Goal: Task Accomplishment & Management: Manage account settings

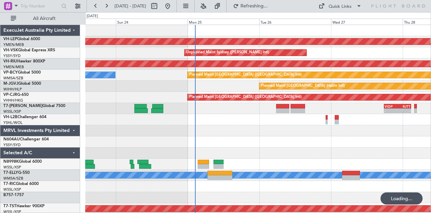
click at [237, 115] on div "Unplanned Maint Wichita (Wichita Mid-continent) Unplanned Maint Sydney ([PERSON…" at bounding box center [258, 208] width 346 height 367
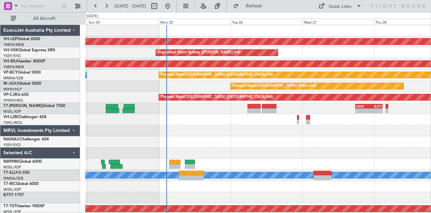
click at [202, 161] on div "Unplanned Maint Wichita (Wichita Mid-continent) Unplanned Maint Sydney ([PERSON…" at bounding box center [258, 208] width 346 height 367
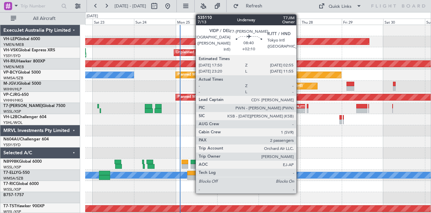
click at [290, 109] on div "- -" at bounding box center [297, 110] width 15 height 4
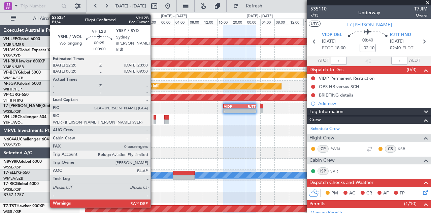
click at [154, 117] on div at bounding box center [155, 117] width 3 height 5
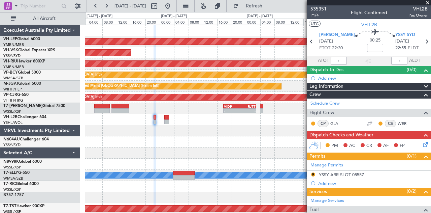
click at [250, 126] on div "Unplanned Maint Wichita (Wichita Mid-continent) Unplanned Maint Sydney ([PERSON…" at bounding box center [258, 208] width 346 height 367
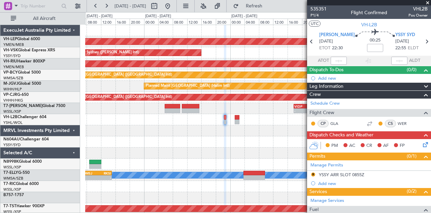
click at [245, 136] on div "Unplanned Maint Wichita (Wichita Mid-continent) Unplanned Maint Sydney ([PERSON…" at bounding box center [258, 208] width 346 height 367
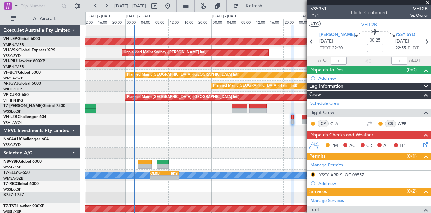
click at [213, 129] on div "Unplanned Maint Wichita (Wichita Mid-continent) Unplanned Maint Sydney ([PERSON…" at bounding box center [258, 208] width 346 height 367
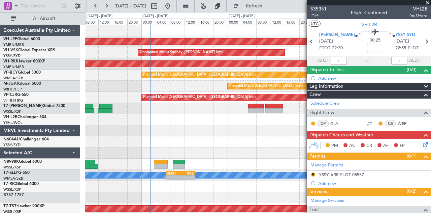
click at [132, 126] on div at bounding box center [258, 130] width 346 height 11
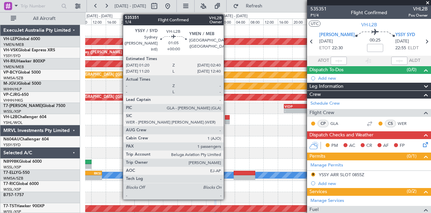
click at [227, 119] on div at bounding box center [227, 121] width 5 height 5
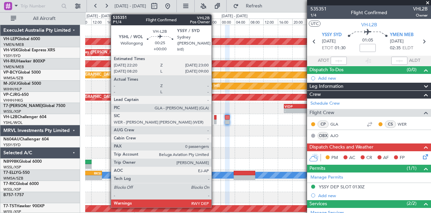
click at [215, 119] on div at bounding box center [215, 121] width 3 height 5
click at [215, 120] on div at bounding box center [215, 121] width 3 height 5
click at [216, 120] on div at bounding box center [215, 121] width 3 height 5
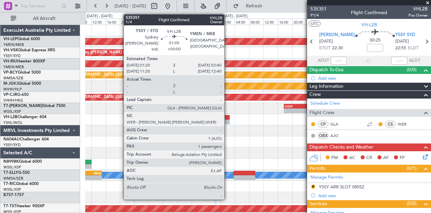
click at [228, 119] on div at bounding box center [227, 121] width 5 height 5
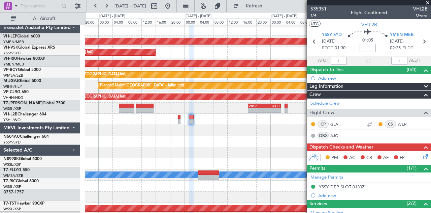
click at [209, 129] on div at bounding box center [258, 130] width 346 height 11
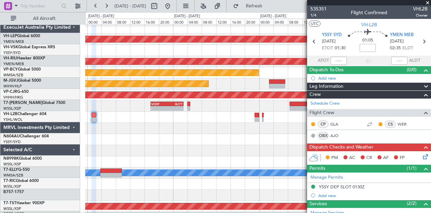
scroll to position [2, 0]
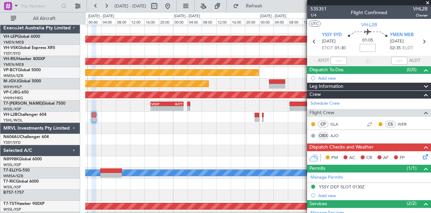
click at [176, 128] on div at bounding box center [258, 128] width 346 height 11
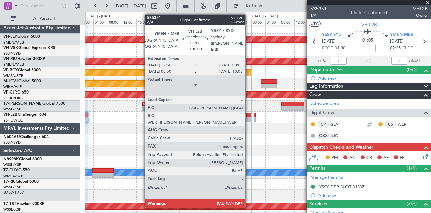
click at [249, 117] on div at bounding box center [249, 119] width 5 height 5
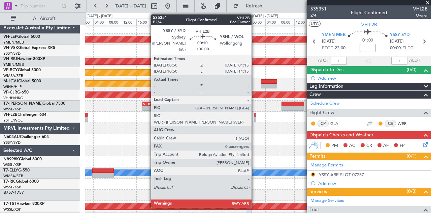
click at [255, 115] on div at bounding box center [255, 114] width 2 height 5
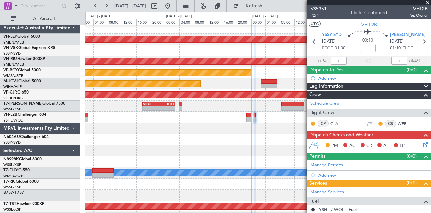
click at [195, 134] on div at bounding box center [258, 128] width 346 height 11
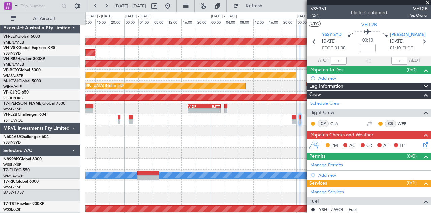
scroll to position [0, 0]
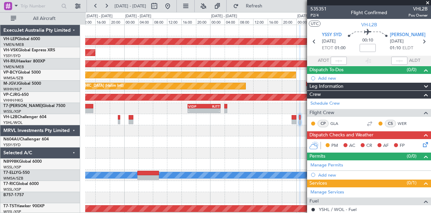
click at [218, 140] on div "Unplanned Maint Wichita (Wichita Mid-continent) Unplanned Maint Sydney ([PERSON…" at bounding box center [258, 208] width 346 height 367
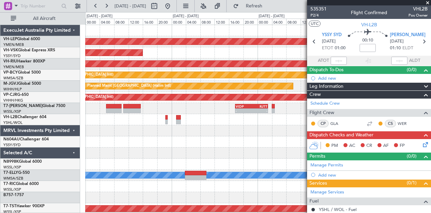
click at [95, 121] on div at bounding box center [258, 119] width 346 height 11
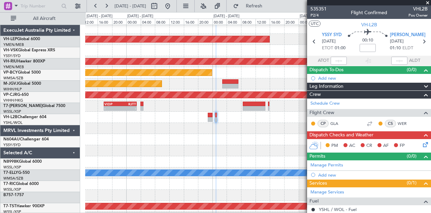
click at [217, 130] on div at bounding box center [258, 128] width 346 height 11
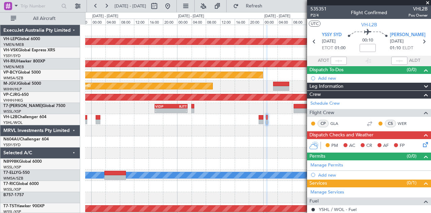
click at [216, 130] on div at bounding box center [258, 130] width 346 height 11
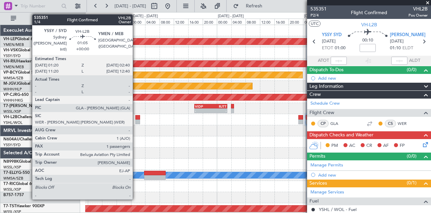
click at [136, 118] on div at bounding box center [137, 117] width 5 height 5
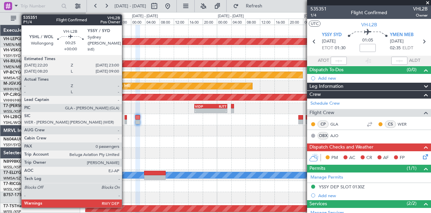
click at [125, 118] on div at bounding box center [126, 117] width 3 height 5
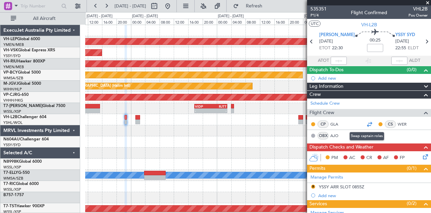
click at [368, 122] on div at bounding box center [369, 124] width 8 height 8
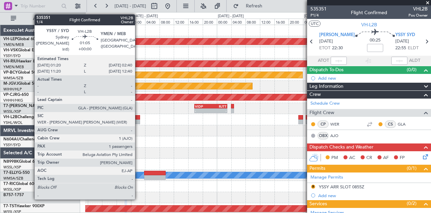
click at [138, 119] on div at bounding box center [137, 121] width 5 height 5
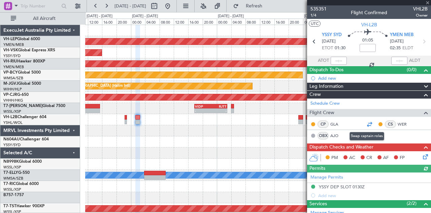
click at [367, 123] on div at bounding box center [369, 124] width 8 height 8
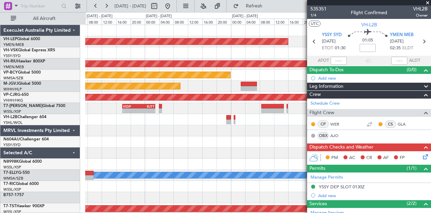
click at [212, 133] on div at bounding box center [258, 130] width 346 height 11
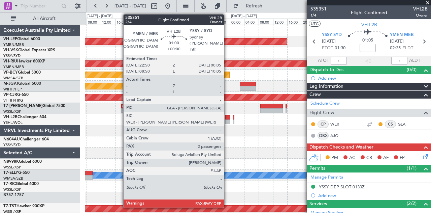
click at [227, 118] on div at bounding box center [227, 117] width 5 height 5
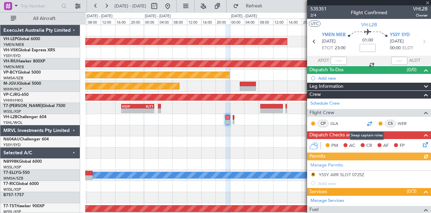
click at [367, 122] on div at bounding box center [369, 123] width 8 height 8
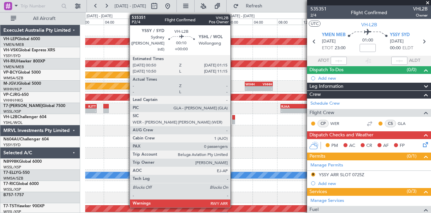
click at [234, 118] on div at bounding box center [233, 117] width 3 height 5
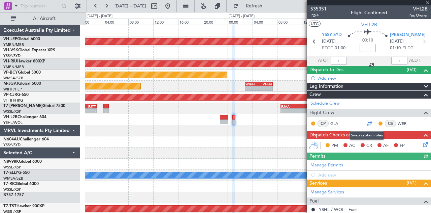
click at [366, 122] on div at bounding box center [369, 123] width 8 height 8
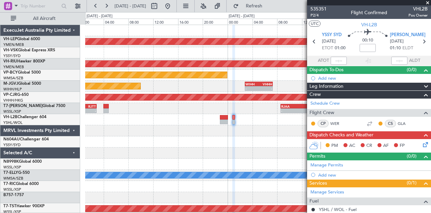
click at [192, 138] on div at bounding box center [258, 141] width 346 height 11
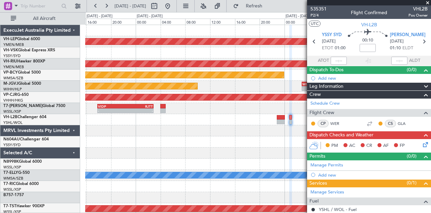
click at [245, 143] on div at bounding box center [258, 141] width 346 height 11
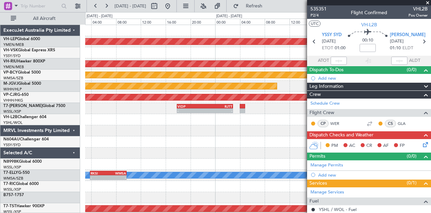
click at [237, 142] on div at bounding box center [258, 141] width 346 height 11
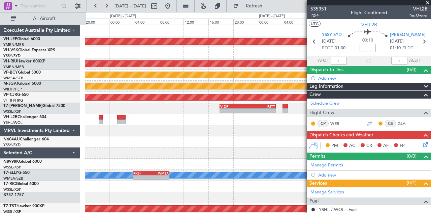
click at [173, 139] on div at bounding box center [258, 141] width 346 height 11
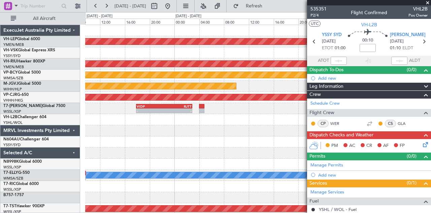
click at [170, 138] on div at bounding box center [258, 141] width 346 height 11
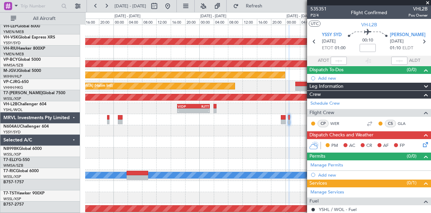
click at [219, 136] on div at bounding box center [258, 141] width 346 height 11
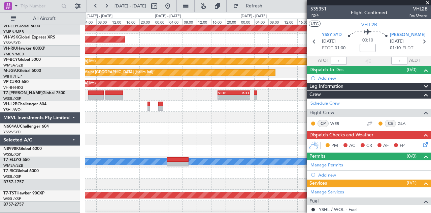
scroll to position [13, 0]
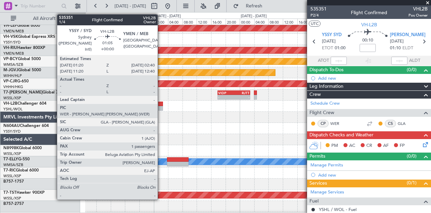
click at [161, 105] on div at bounding box center [160, 103] width 5 height 5
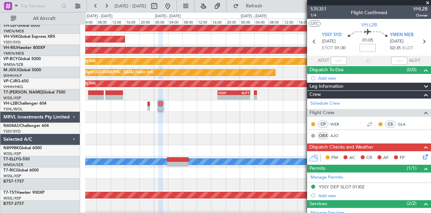
scroll to position [9, 0]
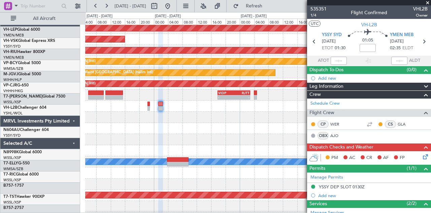
click at [174, 117] on div at bounding box center [258, 116] width 346 height 11
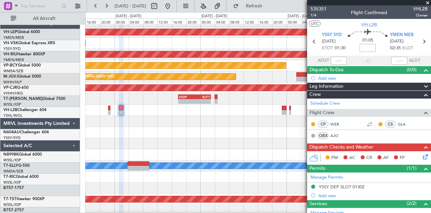
click at [214, 134] on div at bounding box center [258, 132] width 346 height 11
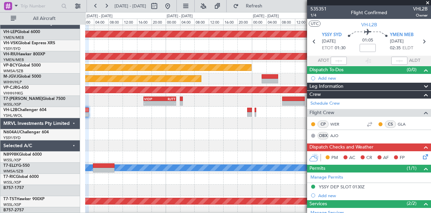
scroll to position [7, 0]
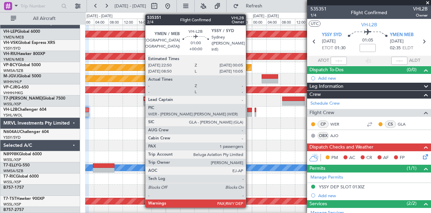
click at [249, 112] on div at bounding box center [249, 114] width 5 height 5
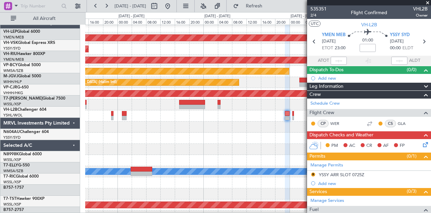
scroll to position [3, 0]
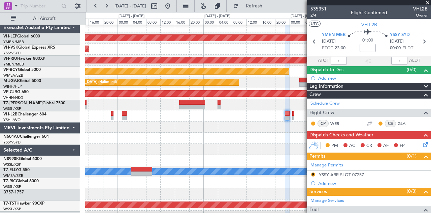
click at [199, 135] on div at bounding box center [258, 137] width 346 height 11
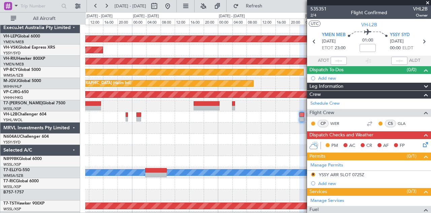
scroll to position [0, 0]
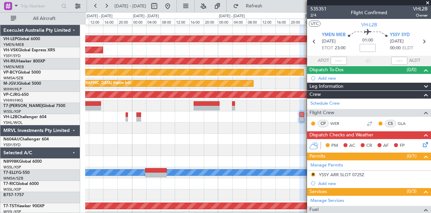
click at [158, 140] on div at bounding box center [258, 138] width 346 height 11
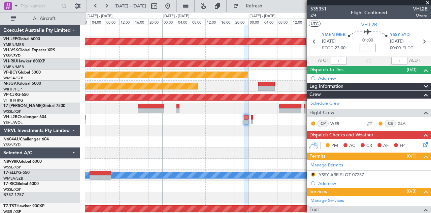
click at [273, 148] on div "Unplanned Maint Wichita (Wichita Mid-continent) Unplanned Maint Sydney ([PERSON…" at bounding box center [258, 208] width 346 height 367
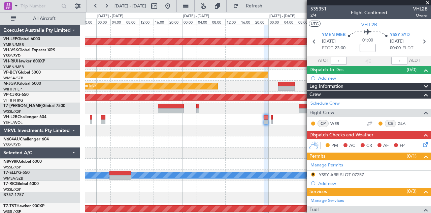
click at [173, 132] on div at bounding box center [258, 130] width 346 height 11
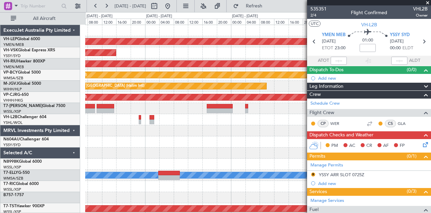
click at [183, 136] on div "Unplanned Maint Wichita (Wichita Mid-continent) Unplanned Maint Sydney ([PERSON…" at bounding box center [258, 208] width 346 height 367
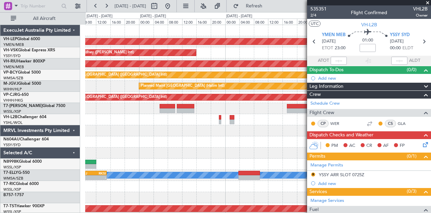
click at [195, 141] on div at bounding box center [258, 141] width 346 height 11
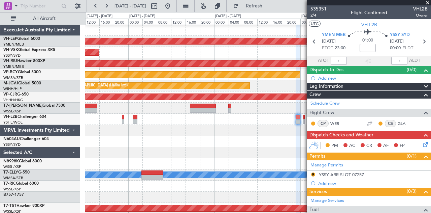
click at [163, 125] on div at bounding box center [258, 130] width 346 height 11
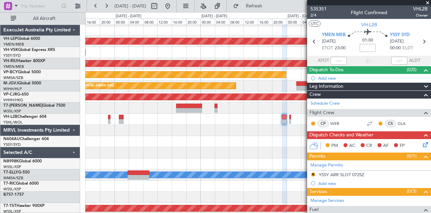
click at [93, 121] on div at bounding box center [258, 119] width 346 height 11
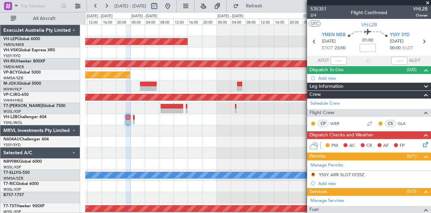
click at [119, 124] on div at bounding box center [258, 119] width 346 height 11
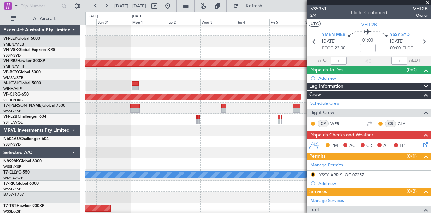
click at [115, 130] on div at bounding box center [258, 130] width 346 height 11
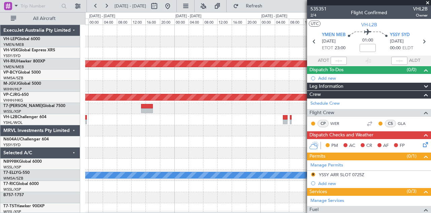
click at [171, 132] on div at bounding box center [258, 130] width 346 height 11
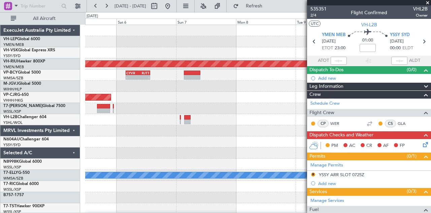
click at [80, 129] on div "Planned Maint [GEOGRAPHIC_DATA] ([GEOGRAPHIC_DATA]) CYVR 03:50 Z RJTT 13:40 Z -…" at bounding box center [215, 112] width 431 height 200
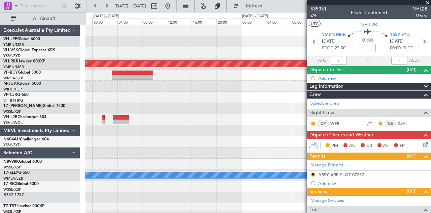
click at [188, 126] on div "Planned Maint [GEOGRAPHIC_DATA] ([GEOGRAPHIC_DATA]) CYVR 03:50 Z RJTT 13:40 Z -…" at bounding box center [258, 208] width 346 height 367
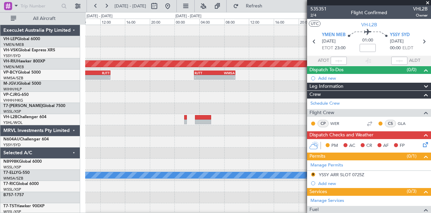
click at [156, 130] on div at bounding box center [258, 130] width 346 height 11
click at [183, 131] on div at bounding box center [258, 130] width 346 height 11
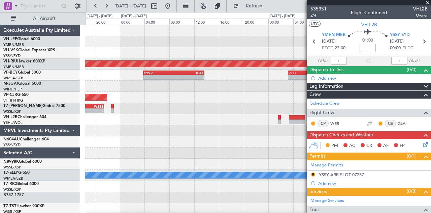
click at [197, 132] on div at bounding box center [258, 130] width 346 height 11
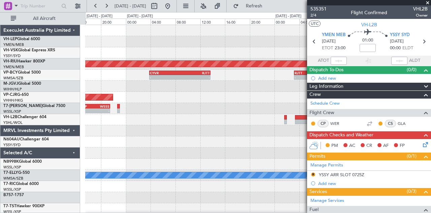
click at [100, 133] on div at bounding box center [258, 130] width 346 height 11
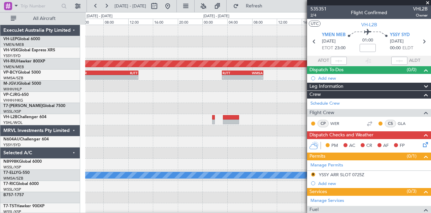
click at [111, 137] on div "Planned Maint [GEOGRAPHIC_DATA] ([GEOGRAPHIC_DATA]) - - RJTT 03:10 Z WMSA 09:50…" at bounding box center [258, 208] width 346 height 367
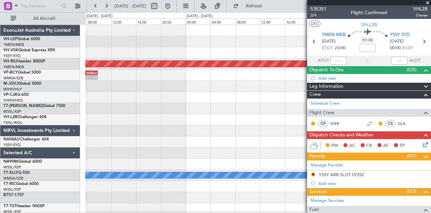
click at [108, 127] on div "Planned Maint [GEOGRAPHIC_DATA] ([GEOGRAPHIC_DATA]) - - RJTT 03:10 Z WMSA 09:50…" at bounding box center [258, 208] width 346 height 367
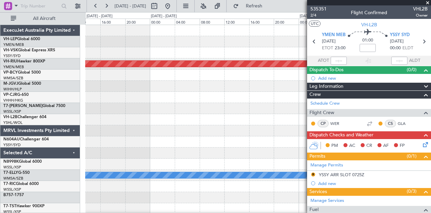
click at [84, 131] on div "Planned Maint [GEOGRAPHIC_DATA] ([GEOGRAPHIC_DATA]) - - RJTT 03:10 Z WMSA 09:50…" at bounding box center [215, 112] width 431 height 200
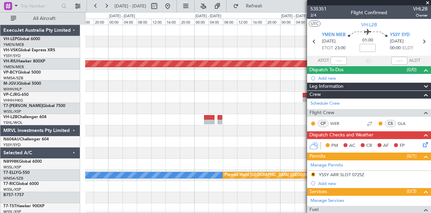
click at [164, 129] on div at bounding box center [258, 130] width 346 height 11
click at [220, 141] on div "YSSY 20:50 Z PHNL 06:20 Z - - Planned Maint [GEOGRAPHIC_DATA] ([GEOGRAPHIC_DATA…" at bounding box center [258, 208] width 346 height 367
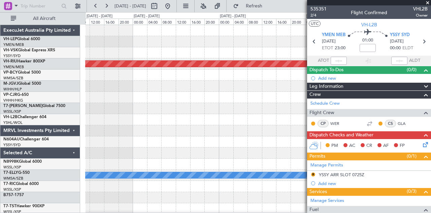
click at [134, 133] on div at bounding box center [258, 130] width 346 height 11
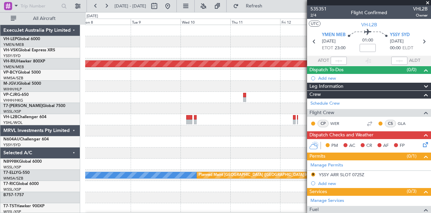
click at [126, 126] on div at bounding box center [258, 130] width 346 height 11
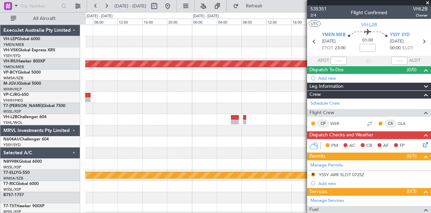
click at [195, 139] on div at bounding box center [258, 141] width 346 height 11
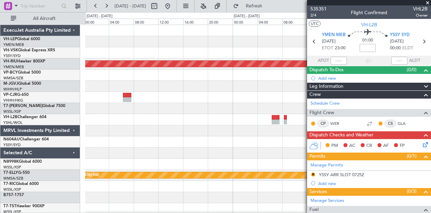
click at [217, 140] on div at bounding box center [258, 141] width 346 height 11
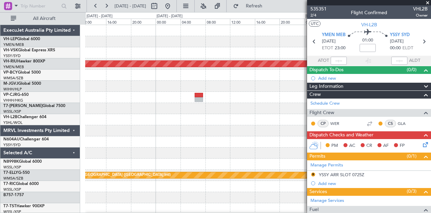
click at [265, 141] on div at bounding box center [258, 141] width 346 height 11
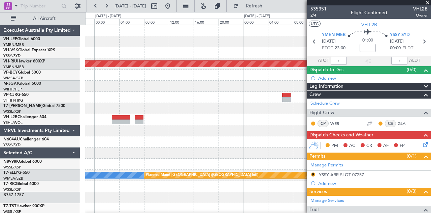
click at [259, 139] on div at bounding box center [258, 141] width 346 height 11
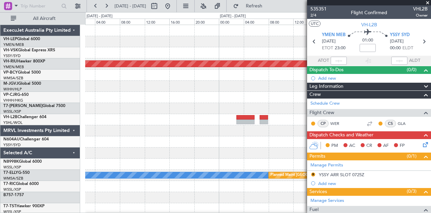
click at [256, 138] on div "Planned Maint [GEOGRAPHIC_DATA] ([GEOGRAPHIC_DATA]) [PERSON_NAME] Planned Maint…" at bounding box center [258, 208] width 346 height 367
click at [243, 142] on div "Planned Maint [GEOGRAPHIC_DATA] ([GEOGRAPHIC_DATA]) [PERSON_NAME] Planned Maint…" at bounding box center [258, 208] width 346 height 367
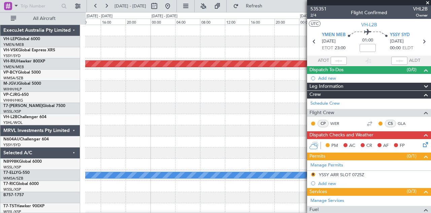
click at [259, 147] on div "Planned Maint [GEOGRAPHIC_DATA] ([GEOGRAPHIC_DATA]) [PERSON_NAME] Planned Maint…" at bounding box center [258, 208] width 346 height 367
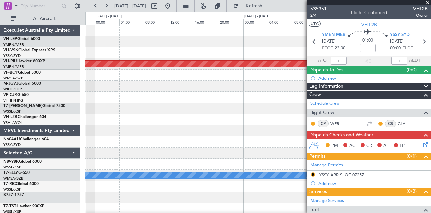
click at [229, 144] on div at bounding box center [258, 141] width 346 height 11
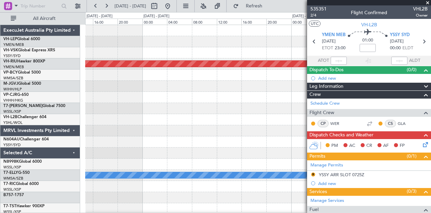
click at [226, 139] on div at bounding box center [258, 141] width 346 height 11
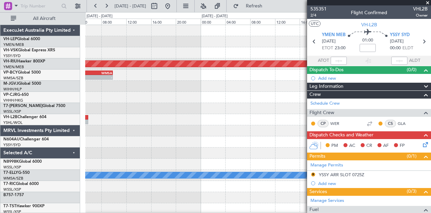
click at [246, 132] on div at bounding box center [258, 130] width 346 height 11
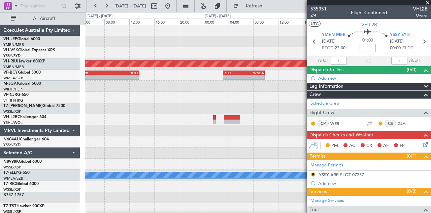
click at [268, 127] on div at bounding box center [258, 130] width 346 height 11
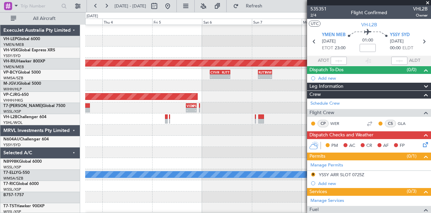
scroll to position [1, 0]
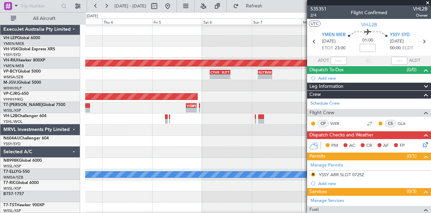
click at [240, 132] on div at bounding box center [258, 129] width 346 height 11
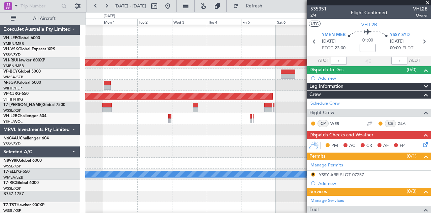
click at [257, 137] on div at bounding box center [258, 140] width 346 height 11
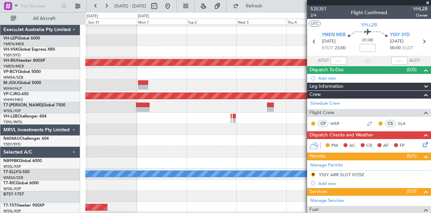
click at [275, 136] on div at bounding box center [258, 140] width 346 height 11
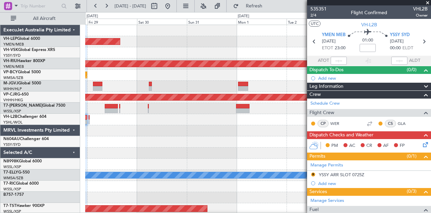
scroll to position [0, 0]
click at [168, 143] on div "Unplanned Maint Wichita (Wichita Mid-continent) Planned Maint [GEOGRAPHIC_DATA]…" at bounding box center [258, 208] width 346 height 367
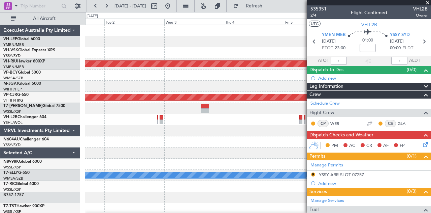
click at [160, 139] on div "Planned Maint [GEOGRAPHIC_DATA] ([GEOGRAPHIC_DATA]) Planned Maint [GEOGRAPHIC_D…" at bounding box center [258, 208] width 346 height 367
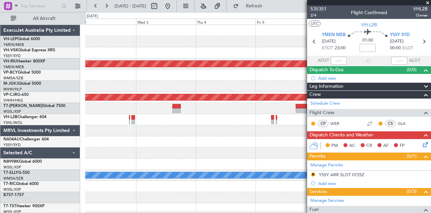
click at [117, 138] on div "Planned Maint [GEOGRAPHIC_DATA] ([GEOGRAPHIC_DATA]) Planned Maint [GEOGRAPHIC_D…" at bounding box center [258, 208] width 346 height 367
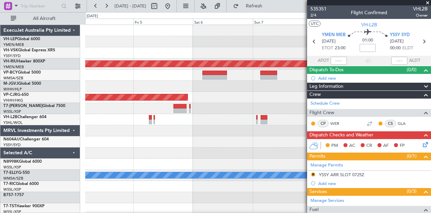
click at [145, 142] on div "Planned Maint [GEOGRAPHIC_DATA] ([GEOGRAPHIC_DATA]) Planned Maint [GEOGRAPHIC_D…" at bounding box center [258, 208] width 346 height 367
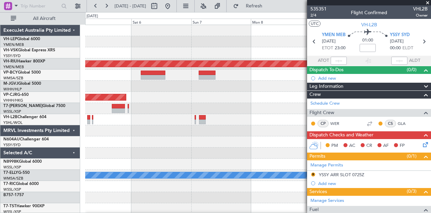
click at [197, 124] on div at bounding box center [258, 119] width 346 height 11
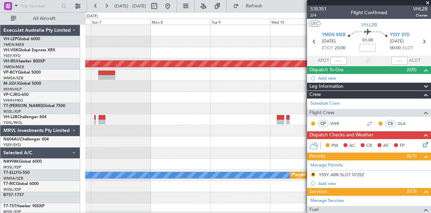
click at [219, 125] on div "Planned Maint [GEOGRAPHIC_DATA] ([GEOGRAPHIC_DATA]) Planned Maint [GEOGRAPHIC_D…" at bounding box center [258, 208] width 346 height 367
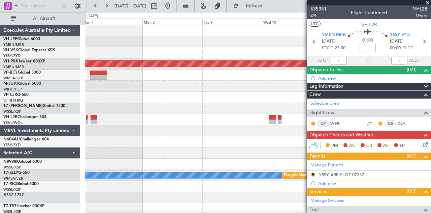
click at [428, 1] on span at bounding box center [427, 3] width 7 height 6
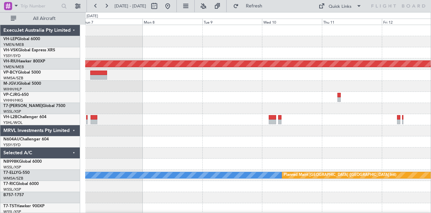
type input "0"
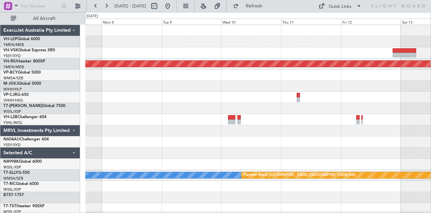
click at [246, 120] on div "Planned Maint [GEOGRAPHIC_DATA] ([GEOGRAPHIC_DATA]) [PERSON_NAME] Planned Maint…" at bounding box center [258, 208] width 346 height 367
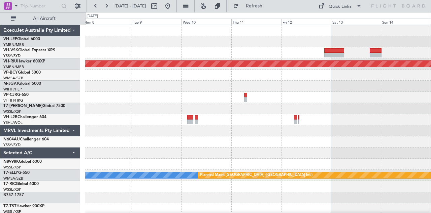
click at [218, 131] on div at bounding box center [258, 130] width 346 height 11
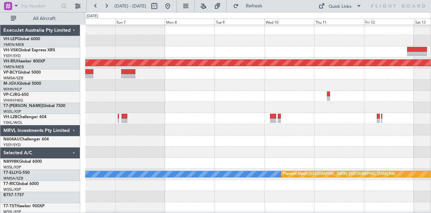
click at [248, 134] on div at bounding box center [258, 129] width 346 height 11
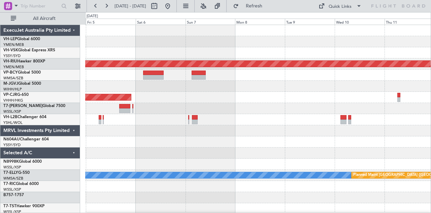
click at [257, 133] on div at bounding box center [258, 130] width 346 height 11
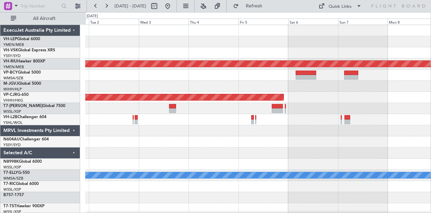
click at [243, 136] on div "Planned Maint [GEOGRAPHIC_DATA] ([GEOGRAPHIC_DATA]) Planned Maint [GEOGRAPHIC_D…" at bounding box center [258, 208] width 346 height 367
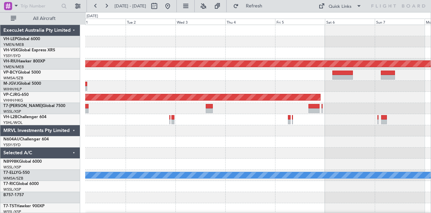
click at [209, 133] on div at bounding box center [258, 130] width 346 height 11
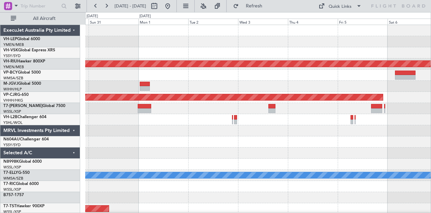
click at [275, 143] on div "Unplanned Maint Wichita (Wichita Mid-continent) Planned Maint [GEOGRAPHIC_DATA]…" at bounding box center [258, 208] width 346 height 367
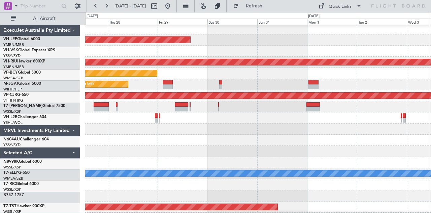
scroll to position [3, 0]
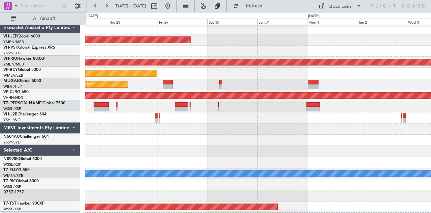
click at [296, 136] on div at bounding box center [258, 139] width 346 height 11
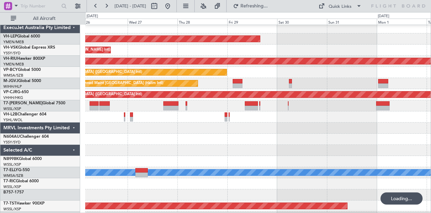
scroll to position [0, 0]
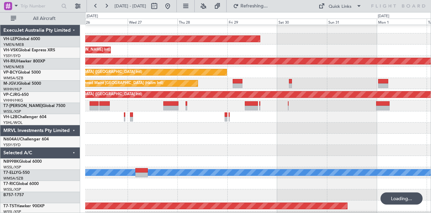
click at [270, 142] on div "Unplanned Maint Wichita (Wichita Mid-continent) Unplanned Maint Sydney ([PERSON…" at bounding box center [258, 205] width 346 height 367
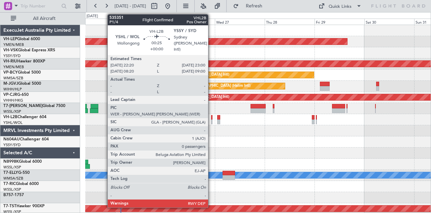
click at [212, 118] on div at bounding box center [212, 117] width 2 height 5
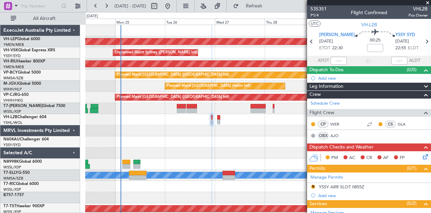
click at [428, 2] on span at bounding box center [427, 3] width 7 height 6
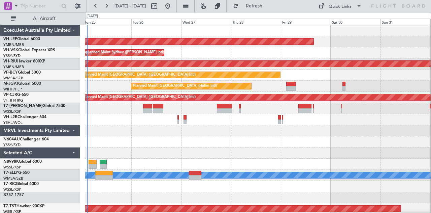
click at [221, 131] on div at bounding box center [258, 130] width 346 height 11
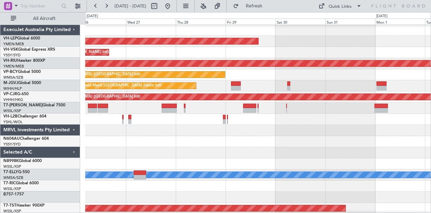
click at [210, 142] on div at bounding box center [258, 141] width 346 height 11
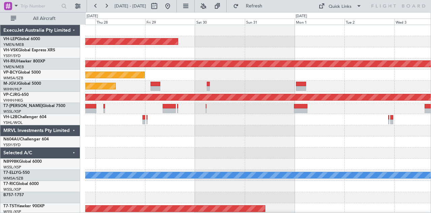
click at [199, 144] on div "Unplanned Maint Wichita (Wichita Mid-continent) Unplanned Maint Sydney ([PERSON…" at bounding box center [258, 208] width 346 height 367
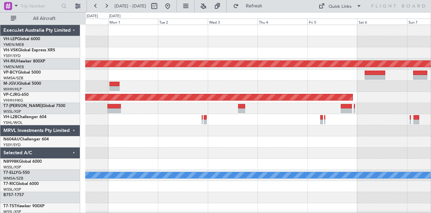
click at [191, 152] on div "Planned Maint [GEOGRAPHIC_DATA] ([GEOGRAPHIC_DATA]) Planned Maint [GEOGRAPHIC_D…" at bounding box center [258, 208] width 346 height 367
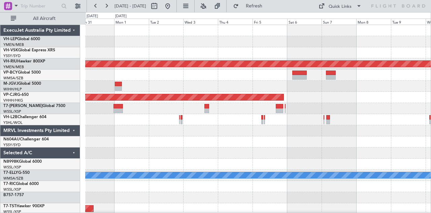
click at [193, 136] on div "Unplanned Maint Wichita (Wichita Mid-continent) Planned Maint [GEOGRAPHIC_DATA]…" at bounding box center [258, 208] width 346 height 367
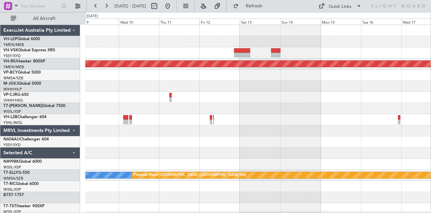
click at [114, 123] on div at bounding box center [258, 119] width 346 height 11
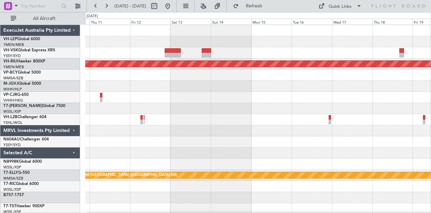
click at [162, 110] on div at bounding box center [258, 108] width 346 height 11
click at [186, 129] on div at bounding box center [258, 130] width 346 height 11
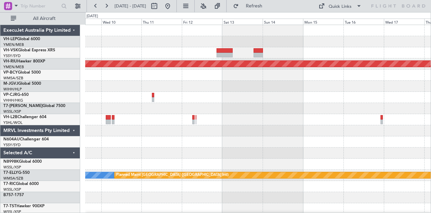
click at [168, 128] on div at bounding box center [258, 130] width 346 height 11
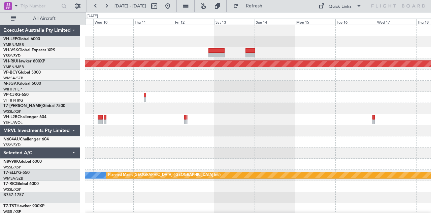
click at [192, 137] on div "Planned Maint [GEOGRAPHIC_DATA] ([GEOGRAPHIC_DATA]) [PERSON_NAME] Planned Maint…" at bounding box center [258, 208] width 346 height 367
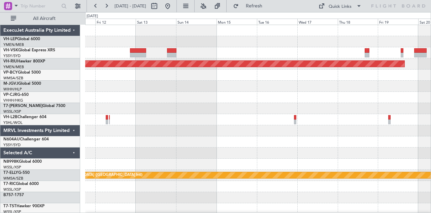
click at [172, 136] on div "Planned Maint [GEOGRAPHIC_DATA] ([GEOGRAPHIC_DATA]) [PERSON_NAME] Planned Maint…" at bounding box center [258, 208] width 346 height 367
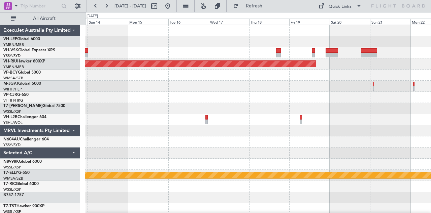
click at [265, 136] on div "Planned Maint [GEOGRAPHIC_DATA] ([GEOGRAPHIC_DATA]) [PERSON_NAME] Planned Maint…" at bounding box center [258, 208] width 346 height 367
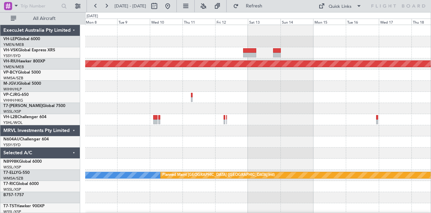
click at [244, 147] on div "Planned Maint [GEOGRAPHIC_DATA] ([GEOGRAPHIC_DATA]) Planned Maint [GEOGRAPHIC_D…" at bounding box center [258, 208] width 346 height 367
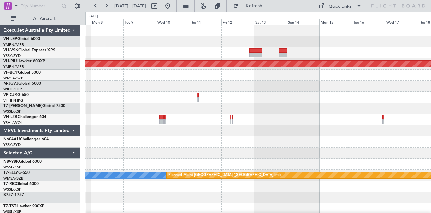
click at [257, 142] on div at bounding box center [258, 141] width 346 height 11
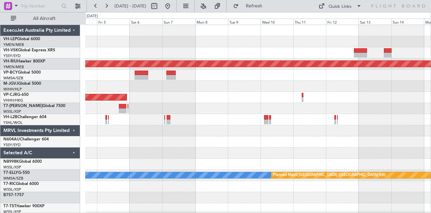
click at [234, 143] on div at bounding box center [258, 141] width 346 height 11
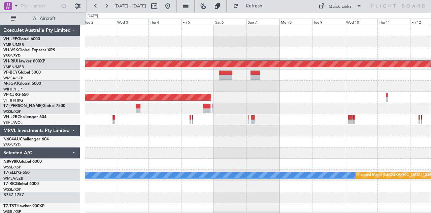
click at [265, 152] on div "Planned Maint [GEOGRAPHIC_DATA] ([GEOGRAPHIC_DATA]) Planned Maint [GEOGRAPHIC_D…" at bounding box center [258, 208] width 346 height 367
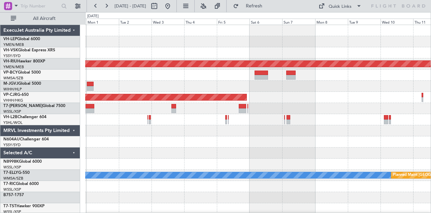
click at [269, 150] on div "Unplanned Maint Wichita (Wichita Mid-continent) Planned Maint [GEOGRAPHIC_DATA]…" at bounding box center [258, 208] width 346 height 367
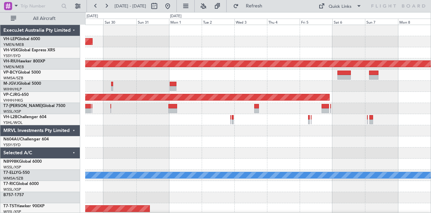
click at [285, 156] on div "Unplanned Maint Wichita (Wichita Mid-continent) Planned Maint [GEOGRAPHIC_DATA]…" at bounding box center [258, 208] width 346 height 367
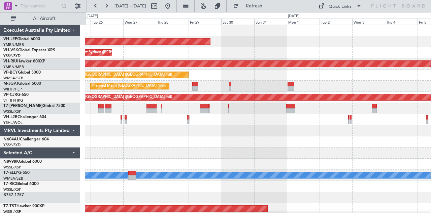
click at [252, 147] on div "Unplanned Maint Wichita (Wichita Mid-continent) Unplanned Maint Sydney ([PERSON…" at bounding box center [258, 208] width 346 height 367
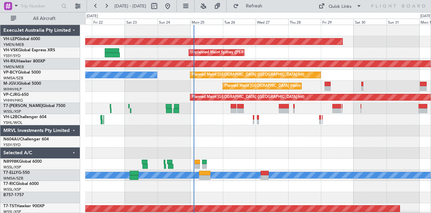
click at [232, 137] on div "Unplanned Maint Wichita (Wichita Mid-continent) Unplanned Maint Sydney ([PERSON…" at bounding box center [258, 208] width 346 height 367
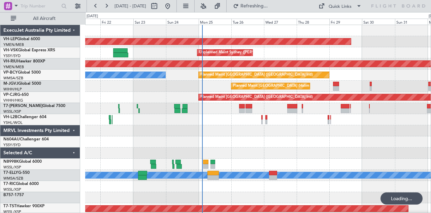
click at [202, 136] on div at bounding box center [258, 141] width 346 height 11
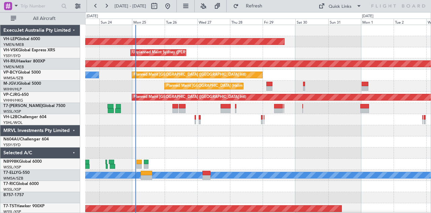
click at [338, 80] on div "Planned Maint [GEOGRAPHIC_DATA] ([GEOGRAPHIC_DATA] Intl) [PERSON_NAME] (Sultan …" at bounding box center [258, 74] width 346 height 11
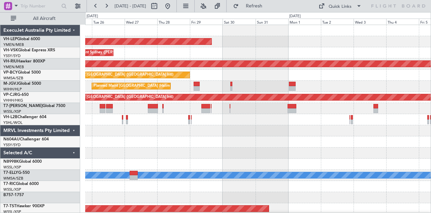
click at [260, 80] on div "Planned Maint [GEOGRAPHIC_DATA] ([GEOGRAPHIC_DATA] Intl) [PERSON_NAME] (Sultan …" at bounding box center [258, 74] width 346 height 11
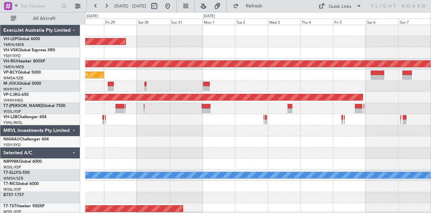
click at [251, 85] on div "Unplanned Maint Wichita (Wichita Mid-continent) Unplanned Maint Sydney ([PERSON…" at bounding box center [258, 208] width 346 height 367
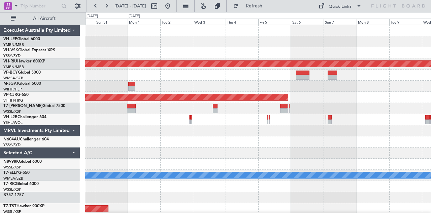
click at [237, 56] on div at bounding box center [258, 52] width 346 height 11
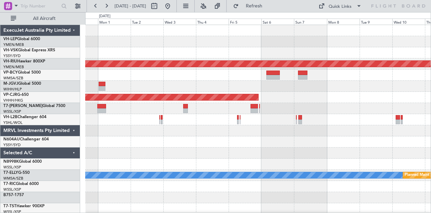
click at [228, 49] on div at bounding box center [258, 52] width 346 height 11
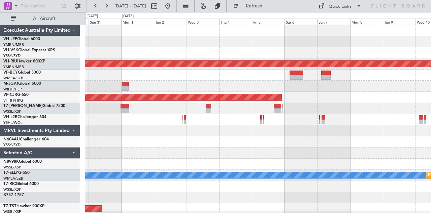
click at [230, 54] on div at bounding box center [258, 52] width 346 height 11
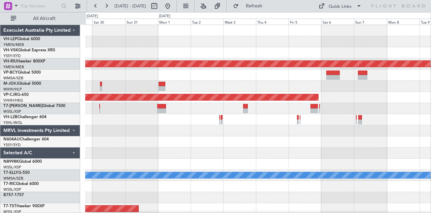
click at [249, 41] on div "Unplanned Maint Wichita (Wichita Mid-continent)" at bounding box center [258, 41] width 346 height 11
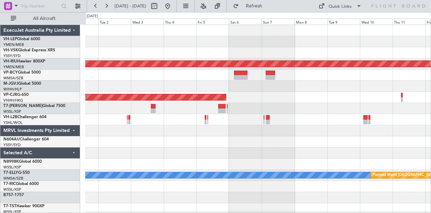
click at [236, 62] on div "Planned Maint [GEOGRAPHIC_DATA] ([GEOGRAPHIC_DATA]) Planned Maint [GEOGRAPHIC_D…" at bounding box center [258, 208] width 346 height 367
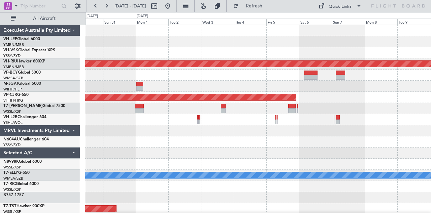
click at [267, 58] on div at bounding box center [258, 52] width 346 height 11
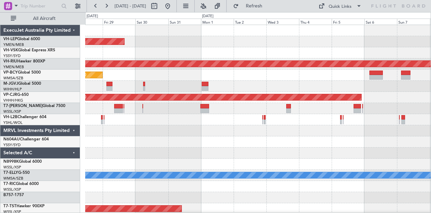
click at [277, 52] on div "Unplanned Maint Sydney ([PERSON_NAME] Intl)" at bounding box center [258, 52] width 346 height 11
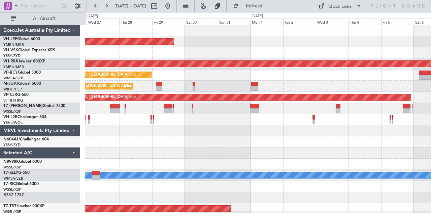
click at [284, 47] on div "Unplanned Maint Wichita (Wichita Mid-continent) Unplanned Maint Sydney ([PERSON…" at bounding box center [258, 208] width 346 height 367
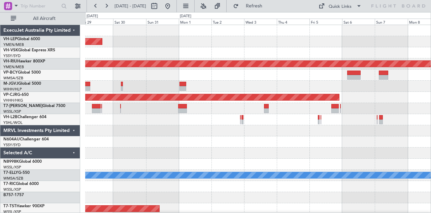
click at [282, 56] on div "Unplanned Maint Sydney ([PERSON_NAME] Intl)" at bounding box center [258, 52] width 346 height 11
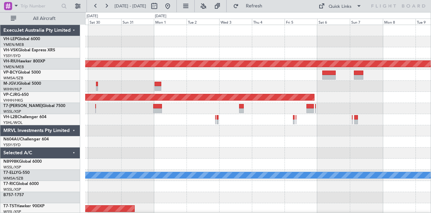
click at [269, 52] on div at bounding box center [258, 52] width 346 height 11
click at [251, 43] on div "Unplanned Maint Wichita (Wichita Mid-continent)" at bounding box center [258, 41] width 346 height 11
click at [294, 47] on div "Unplanned Maint Wichita (Wichita Mid-continent) Planned Maint [GEOGRAPHIC_DATA]…" at bounding box center [258, 208] width 346 height 367
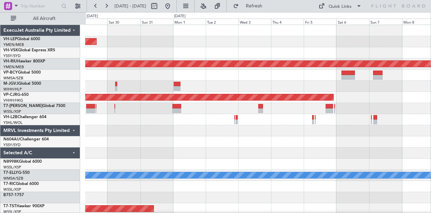
click at [220, 52] on div "Unplanned Maint Wichita (Wichita Mid-continent) Planned Maint [GEOGRAPHIC_DATA]…" at bounding box center [258, 208] width 346 height 367
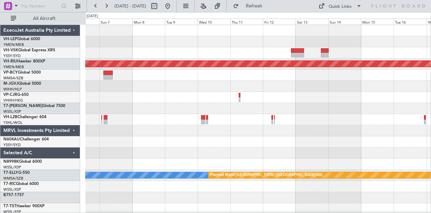
click at [215, 46] on div at bounding box center [258, 41] width 346 height 11
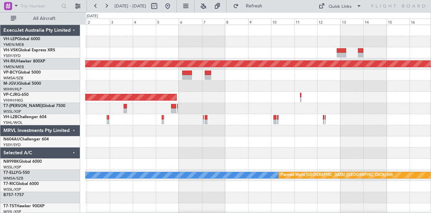
click at [329, 44] on div "Unplanned Maint Wichita (Wichita Mid-continent) Planned Maint [GEOGRAPHIC_DATA]…" at bounding box center [258, 208] width 346 height 367
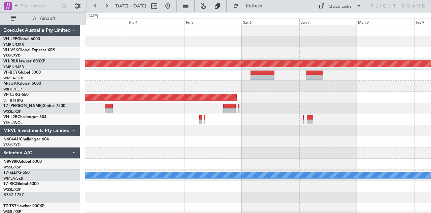
click at [209, 46] on div at bounding box center [258, 41] width 346 height 11
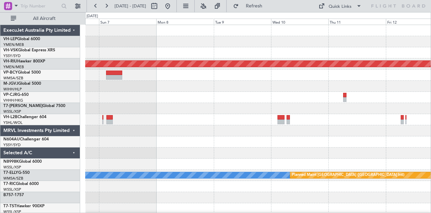
click at [191, 44] on div at bounding box center [258, 41] width 346 height 11
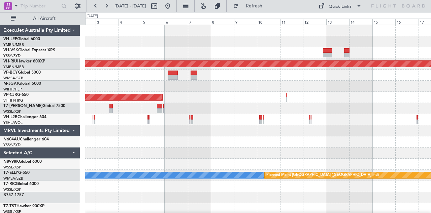
click at [163, 38] on div "Planned Maint [GEOGRAPHIC_DATA] ([GEOGRAPHIC_DATA]) Planned Maint [GEOGRAPHIC_D…" at bounding box center [258, 208] width 346 height 367
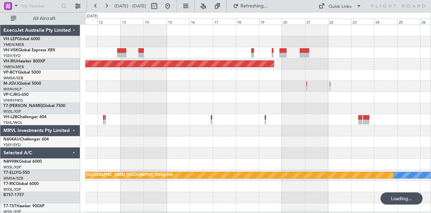
click at [388, 66] on div "Planned Maint [GEOGRAPHIC_DATA] ([GEOGRAPHIC_DATA]) [PERSON_NAME] Planned Maint…" at bounding box center [258, 208] width 346 height 367
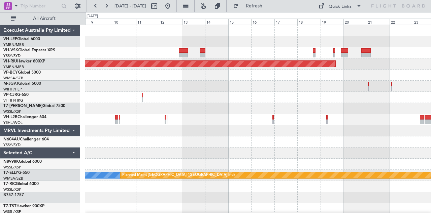
click at [372, 71] on div "Planned Maint [GEOGRAPHIC_DATA] ([GEOGRAPHIC_DATA]) Planned Maint [GEOGRAPHIC_D…" at bounding box center [258, 208] width 346 height 367
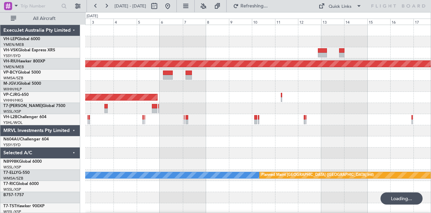
click at [241, 66] on div "Planned Maint [GEOGRAPHIC_DATA] ([GEOGRAPHIC_DATA]) Planned Maint [GEOGRAPHIC_D…" at bounding box center [258, 208] width 346 height 367
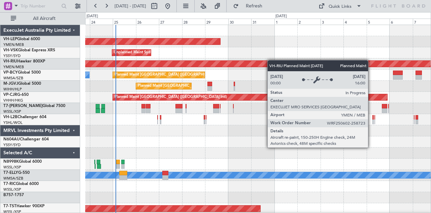
click at [310, 65] on div "Unplanned Maint Wichita (Wichita Mid-continent) Unplanned Maint Sydney ([PERSON…" at bounding box center [258, 208] width 346 height 367
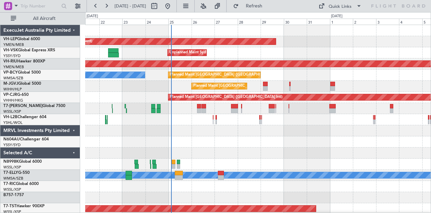
click at [282, 57] on div "Unplanned Maint Wichita (Wichita Mid-continent) Unplanned Maint Sydney ([PERSON…" at bounding box center [258, 208] width 346 height 367
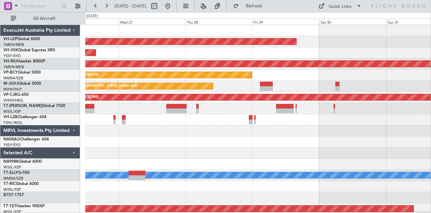
click at [273, 54] on div "Unplanned Maint Wichita (Wichita Mid-continent) Unplanned Maint Sydney ([PERSON…" at bounding box center [258, 208] width 346 height 367
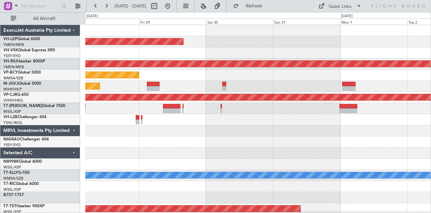
click at [257, 56] on div at bounding box center [258, 52] width 346 height 11
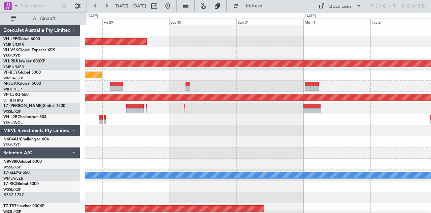
click at [337, 45] on div "Unplanned Maint Wichita (Wichita Mid-continent)" at bounding box center [258, 41] width 346 height 11
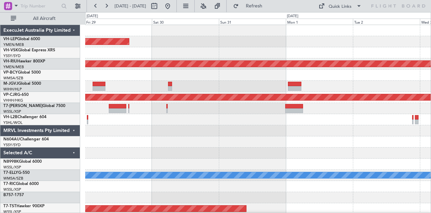
click at [344, 159] on div "Unplanned Maint Wichita (Wichita Mid-continent) Planned Maint [GEOGRAPHIC_DATA]…" at bounding box center [258, 208] width 346 height 367
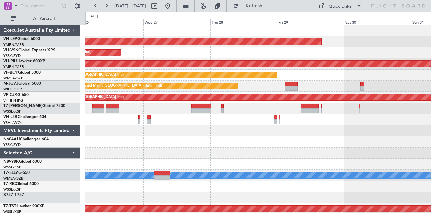
click at [325, 162] on div "Unplanned Maint Wichita (Wichita Mid-continent) Unplanned Maint Sydney ([PERSON…" at bounding box center [258, 208] width 346 height 367
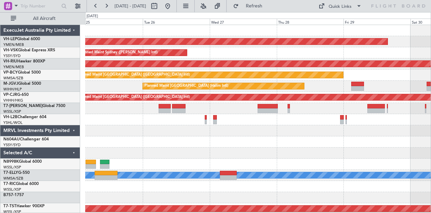
click at [369, 163] on div "Unplanned Maint Wichita (Wichita Mid-continent) Unplanned Maint Sydney ([PERSON…" at bounding box center [258, 208] width 346 height 367
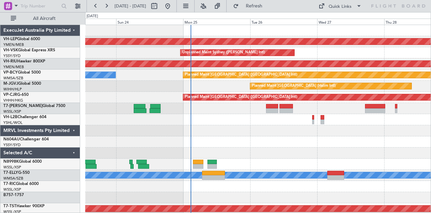
click at [326, 155] on div "Unplanned Maint Wichita (Wichita Mid-continent) Unplanned Maint Sydney ([PERSON…" at bounding box center [258, 208] width 346 height 367
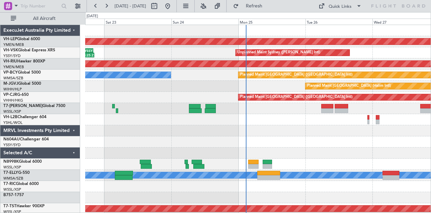
click at [250, 140] on div at bounding box center [258, 141] width 346 height 11
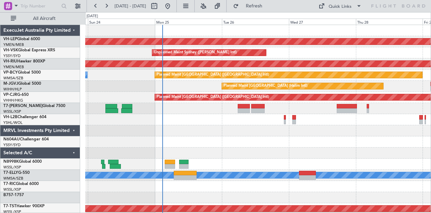
click at [226, 134] on div at bounding box center [258, 130] width 346 height 11
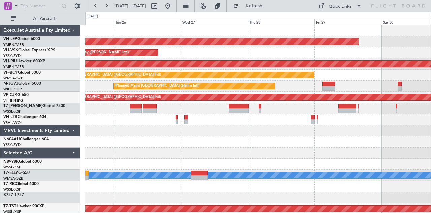
click at [195, 153] on div "Unplanned Maint Wichita (Wichita Mid-continent) Unplanned Maint Sydney ([PERSON…" at bounding box center [258, 208] width 346 height 367
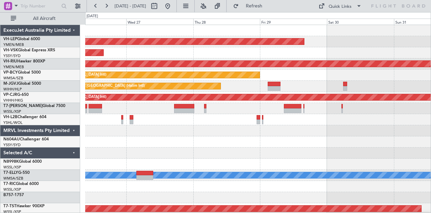
click at [208, 154] on div "Unplanned Maint Wichita (Wichita Mid-continent) Unplanned Maint Sydney ([PERSON…" at bounding box center [258, 208] width 346 height 367
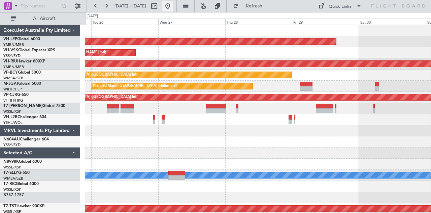
click at [173, 2] on button at bounding box center [167, 6] width 11 height 11
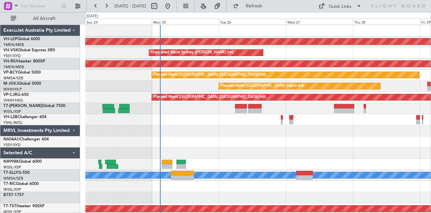
click at [232, 148] on div "Unplanned Maint Wichita (Wichita Mid-continent) Unplanned Maint Sydney ([PERSON…" at bounding box center [258, 208] width 346 height 367
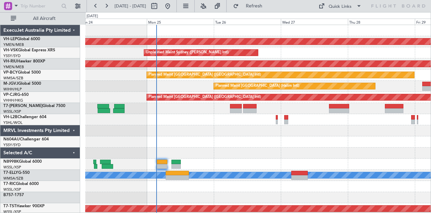
click at [141, 123] on div at bounding box center [258, 119] width 346 height 11
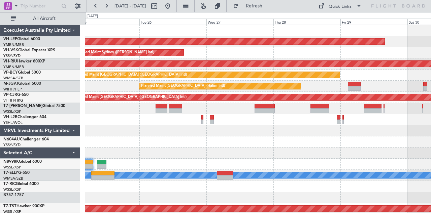
click at [304, 69] on div "Planned Maint [GEOGRAPHIC_DATA] ([GEOGRAPHIC_DATA])" at bounding box center [258, 63] width 346 height 11
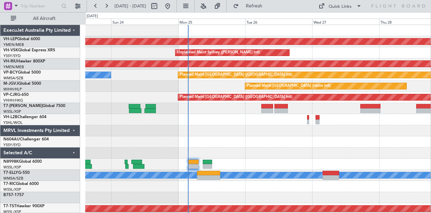
click at [186, 115] on div "Unplanned Maint Wichita (Wichita Mid-continent) Unplanned Maint Sydney ([PERSON…" at bounding box center [258, 208] width 346 height 367
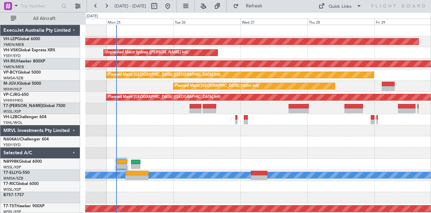
click at [187, 123] on div at bounding box center [258, 119] width 346 height 11
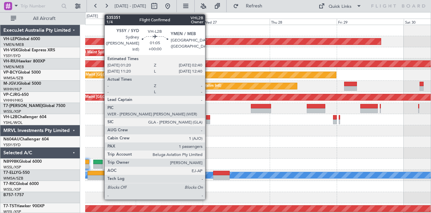
click at [208, 118] on div at bounding box center [208, 117] width 4 height 5
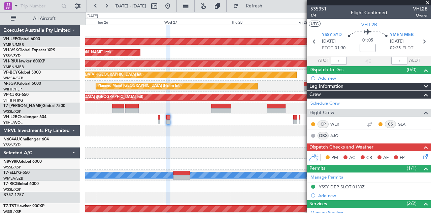
click at [169, 138] on div "Unplanned Maint Wichita (Wichita Mid-continent) Unplanned Maint Sydney ([PERSON…" at bounding box center [258, 208] width 346 height 367
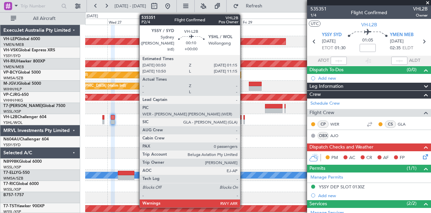
click at [244, 117] on div at bounding box center [244, 117] width 1 height 5
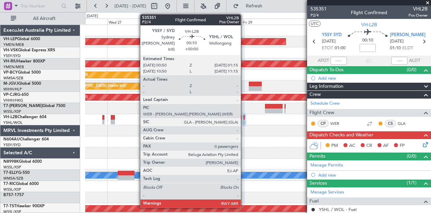
click at [244, 117] on div at bounding box center [244, 117] width 1 height 5
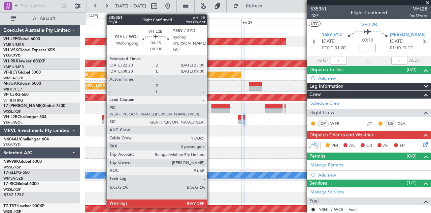
click at [103, 118] on div at bounding box center [103, 117] width 2 height 5
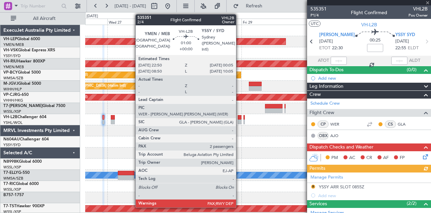
click at [239, 116] on div at bounding box center [240, 117] width 4 height 5
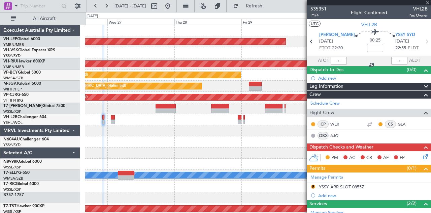
type input "2"
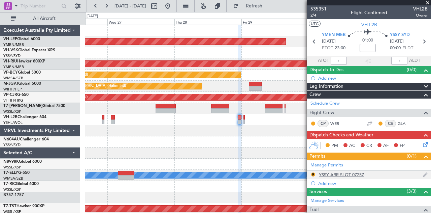
click at [345, 170] on div "R YSSY ARR SLOT 0725Z" at bounding box center [369, 174] width 124 height 8
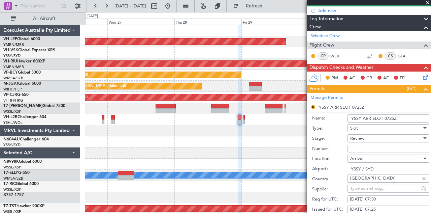
scroll to position [168, 0]
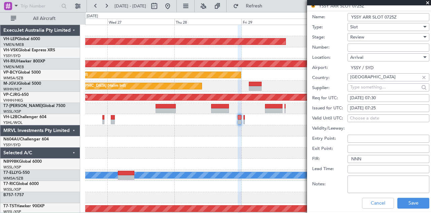
click at [386, 95] on div "[DATE] 07:30" at bounding box center [388, 98] width 77 height 7
select select "8"
select select "2025"
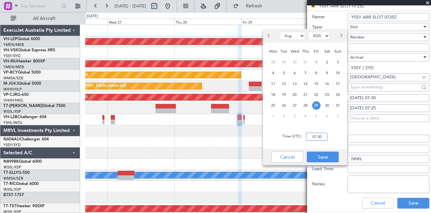
click at [325, 138] on input "07:30" at bounding box center [317, 136] width 22 height 8
type input "00:00"
click at [330, 156] on button "Save" at bounding box center [323, 156] width 32 height 11
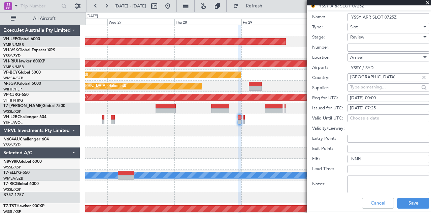
click at [377, 105] on div "[DATE] 07:25" at bounding box center [388, 108] width 77 height 7
select select "8"
select select "2025"
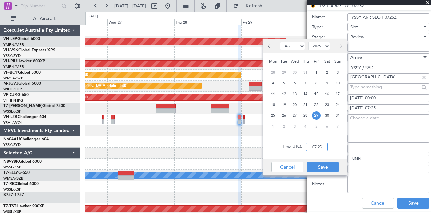
click at [321, 146] on input "07:25" at bounding box center [317, 146] width 22 height 8
type input "00:00"
click at [329, 165] on button "Save" at bounding box center [323, 166] width 32 height 11
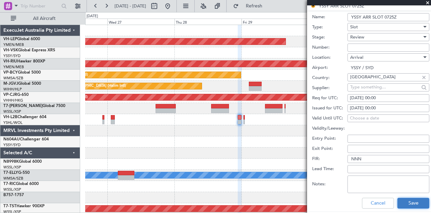
click at [404, 201] on button "Save" at bounding box center [413, 202] width 32 height 11
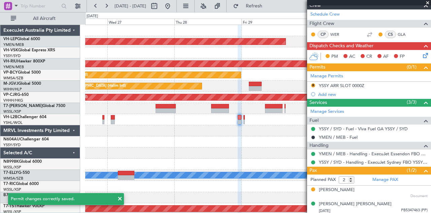
scroll to position [0, 0]
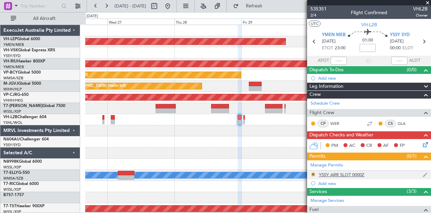
click at [314, 172] on button "R" at bounding box center [313, 174] width 4 height 4
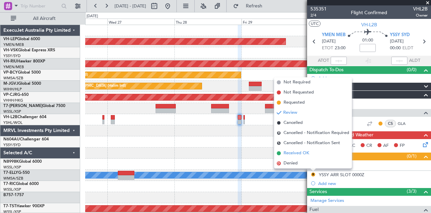
click at [293, 152] on span "Received OK" at bounding box center [297, 153] width 26 height 7
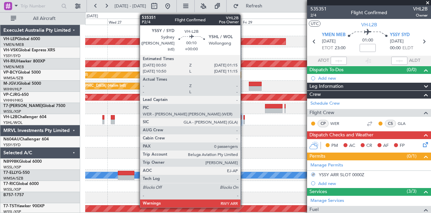
click at [244, 120] on div at bounding box center [244, 121] width 1 height 5
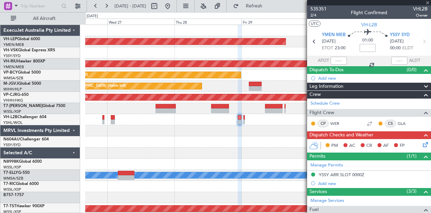
type input "0"
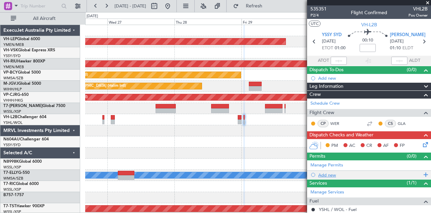
click at [329, 173] on div "Add new" at bounding box center [369, 175] width 103 height 6
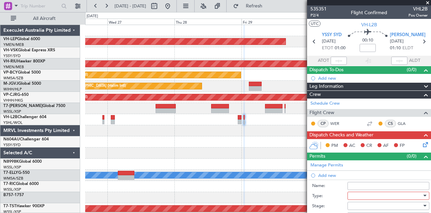
scroll to position [34, 0]
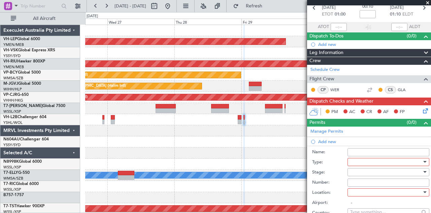
click at [365, 161] on div at bounding box center [386, 162] width 72 height 10
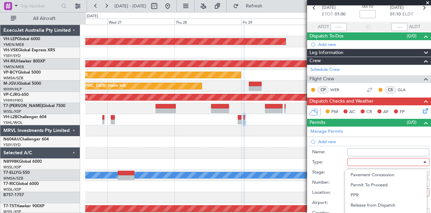
scroll to position [202, 0]
click at [428, 209] on div at bounding box center [215, 106] width 431 height 213
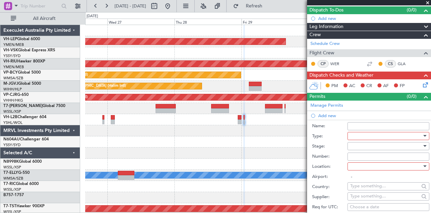
scroll to position [74, 0]
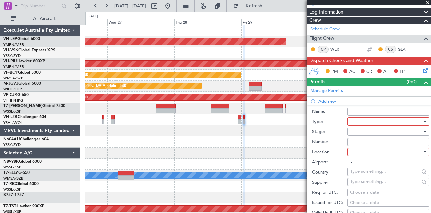
click at [362, 122] on div at bounding box center [386, 121] width 72 height 10
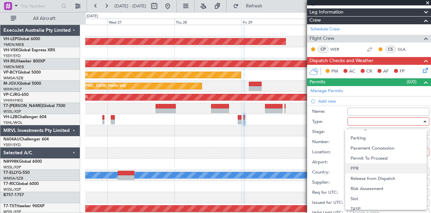
scroll to position [202, 0]
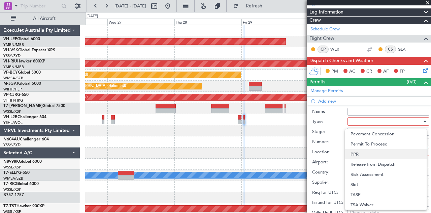
click at [366, 186] on span "Slot" at bounding box center [386, 184] width 71 height 10
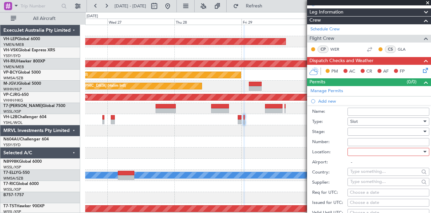
click at [356, 133] on div at bounding box center [386, 131] width 72 height 10
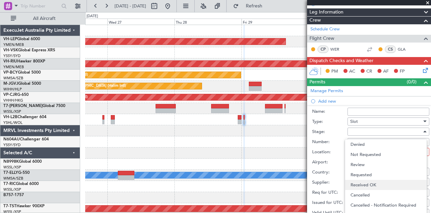
click at [358, 184] on span "Received OK" at bounding box center [386, 185] width 71 height 10
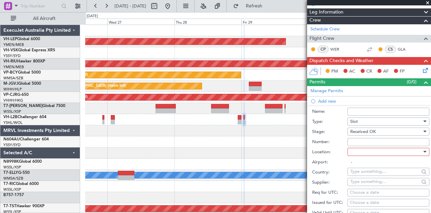
click at [357, 151] on div at bounding box center [386, 152] width 72 height 10
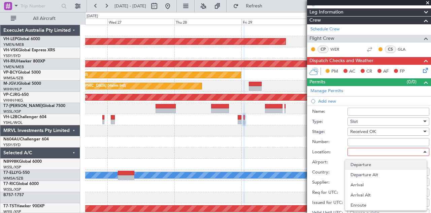
click at [357, 165] on span "Departure" at bounding box center [386, 164] width 71 height 10
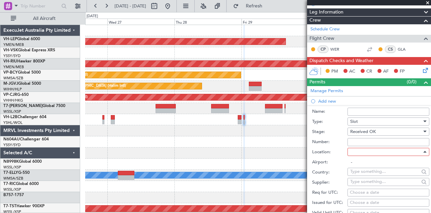
type input "YSSY / SYD"
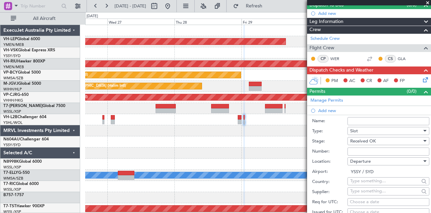
scroll to position [101, 0]
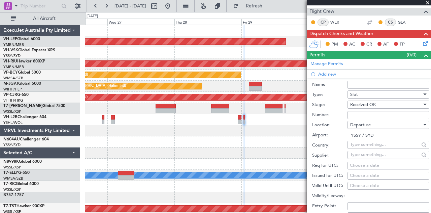
click at [362, 174] on div "Choose a date" at bounding box center [388, 175] width 77 height 7
select select "8"
select select "2025"
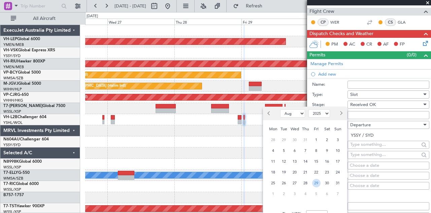
click at [316, 183] on span "29" at bounding box center [316, 183] width 8 height 8
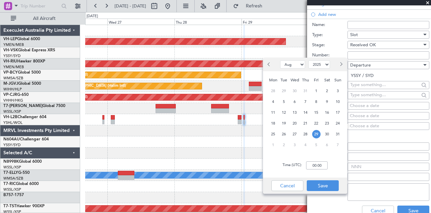
scroll to position [168, 0]
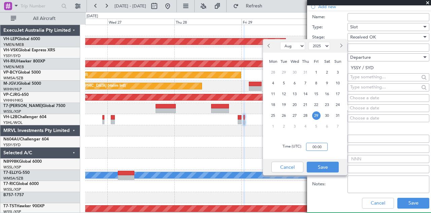
click at [322, 147] on input "00:00" at bounding box center [317, 146] width 22 height 8
type input "11:00"
click at [315, 167] on button "Save" at bounding box center [323, 166] width 32 height 11
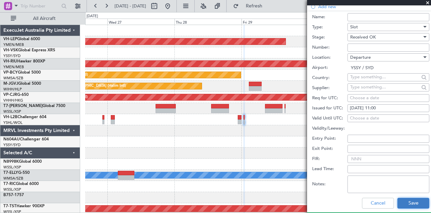
click at [404, 200] on button "Save" at bounding box center [413, 202] width 32 height 11
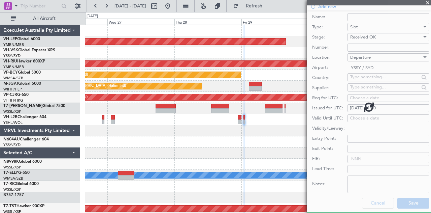
scroll to position [60, 0]
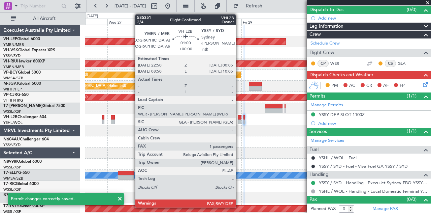
click at [239, 121] on div at bounding box center [240, 121] width 4 height 5
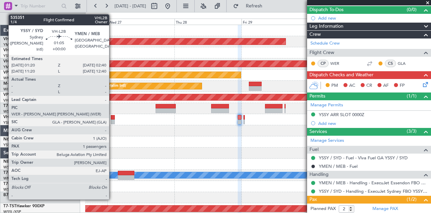
click at [112, 121] on div at bounding box center [113, 121] width 4 height 5
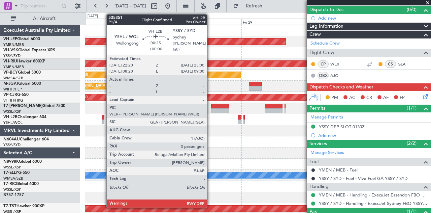
click at [103, 119] on div at bounding box center [103, 121] width 2 height 5
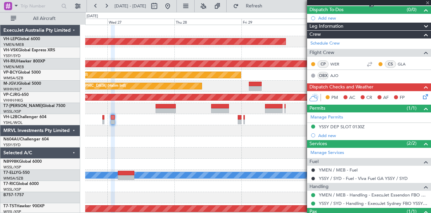
type input "0"
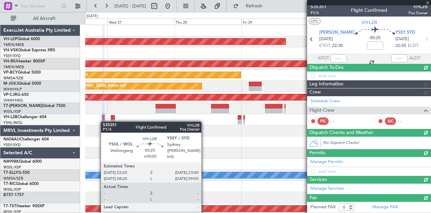
scroll to position [1, 0]
